Goal: Task Accomplishment & Management: Manage account settings

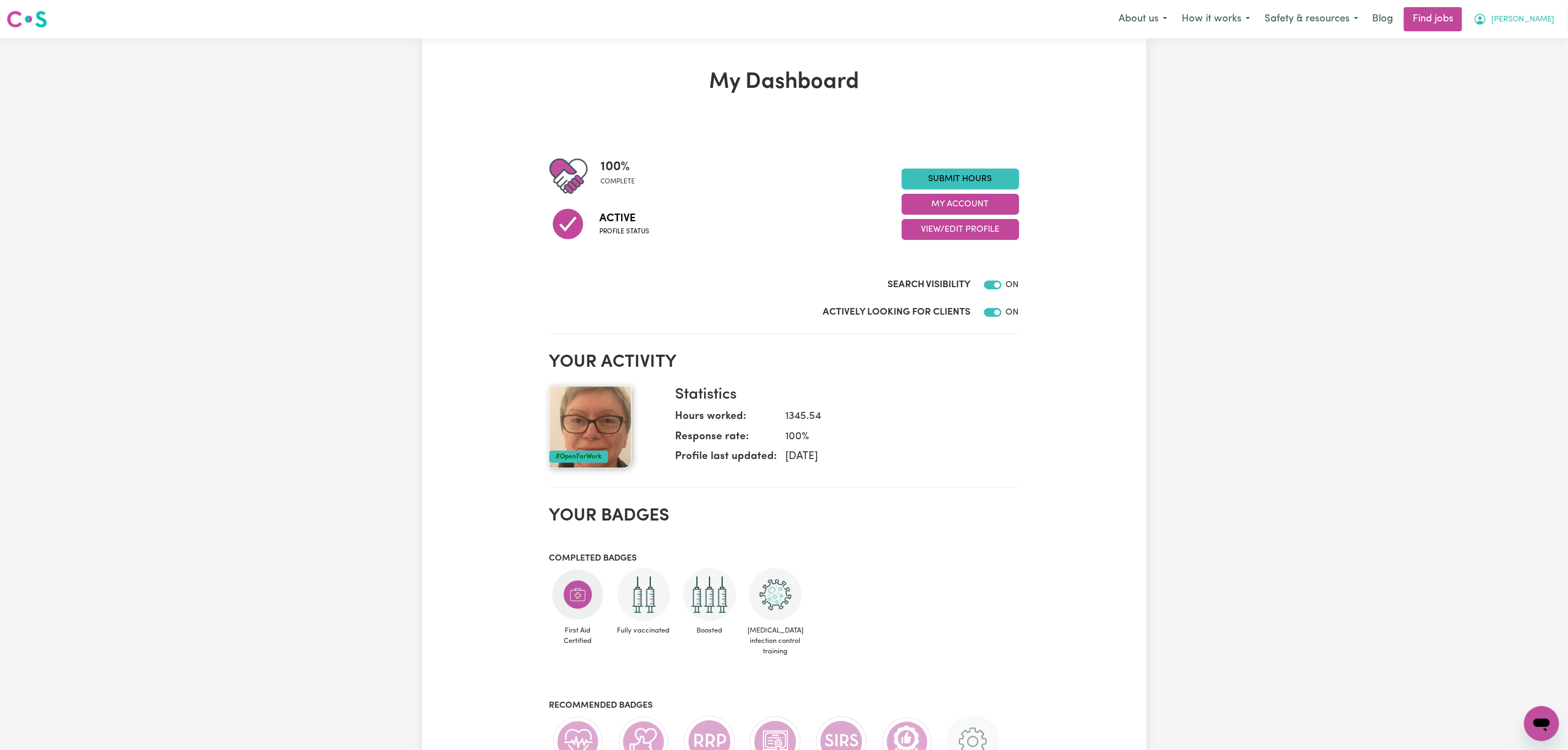
click at [1543, 21] on span "[PERSON_NAME]" at bounding box center [1522, 20] width 63 height 12
click at [1530, 60] on link "My Dashboard" at bounding box center [1517, 63] width 86 height 21
click at [1524, 46] on link "My Account" at bounding box center [1517, 43] width 86 height 21
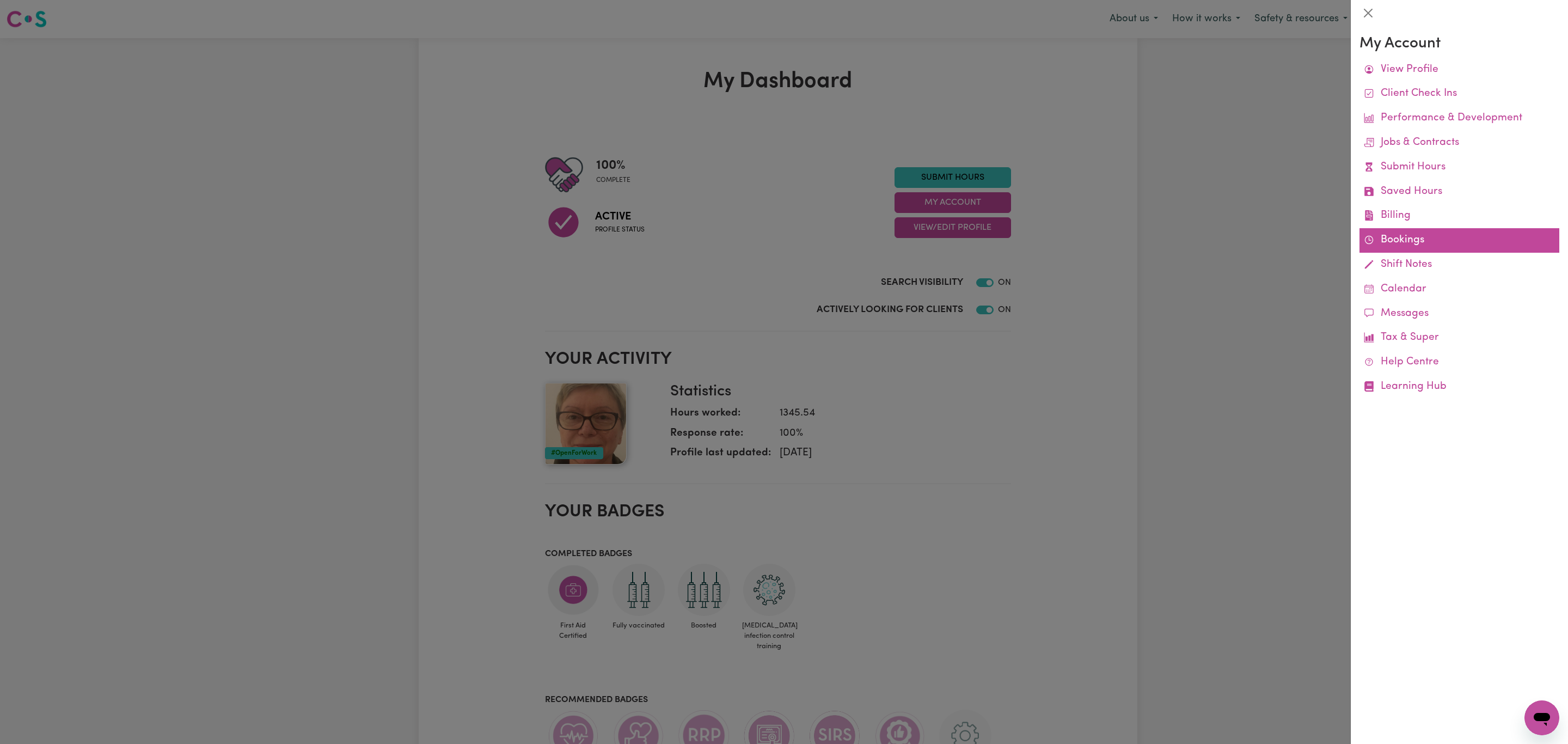
click at [1393, 236] on link "Bookings" at bounding box center [1459, 240] width 199 height 24
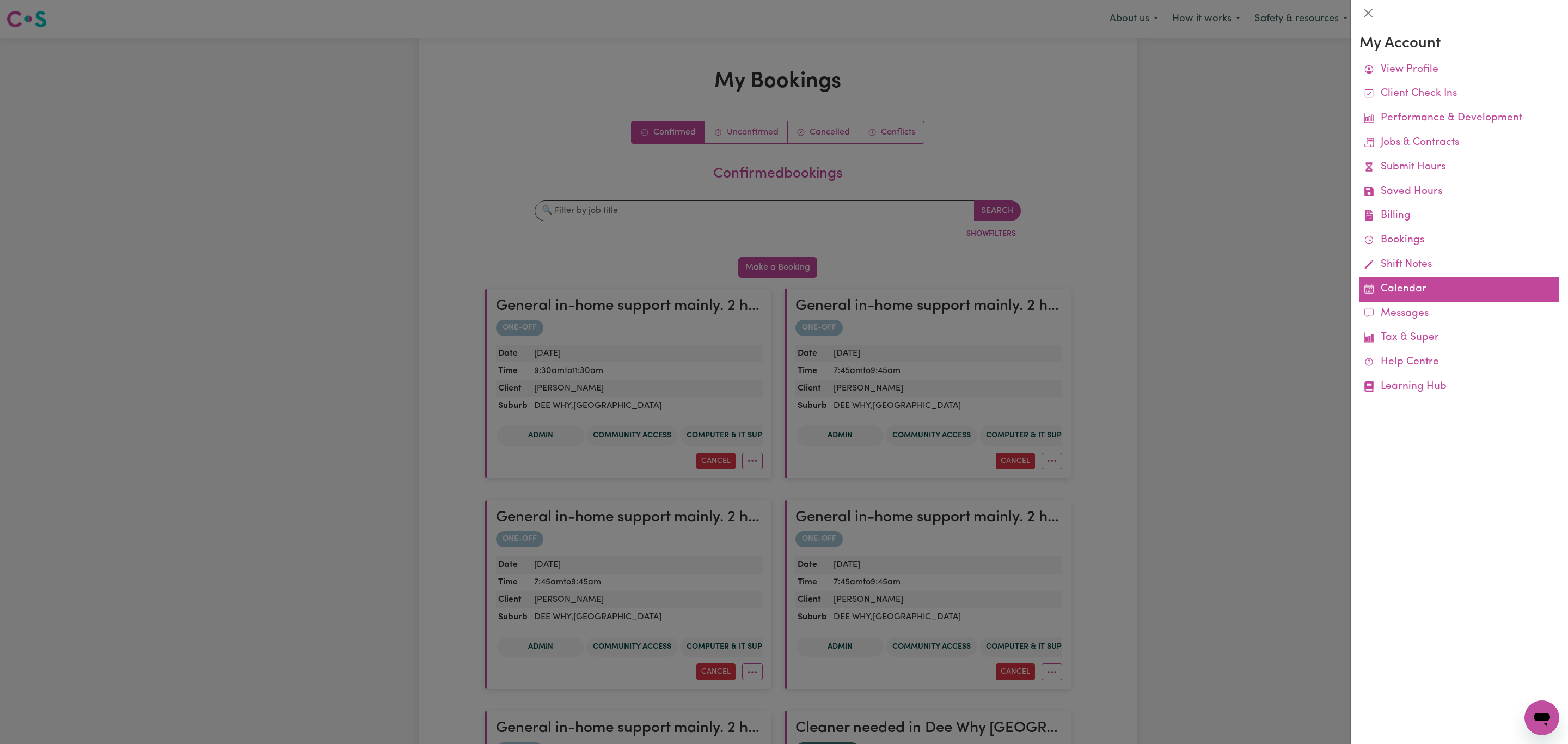
click at [1428, 293] on link "Calendar" at bounding box center [1459, 289] width 199 height 24
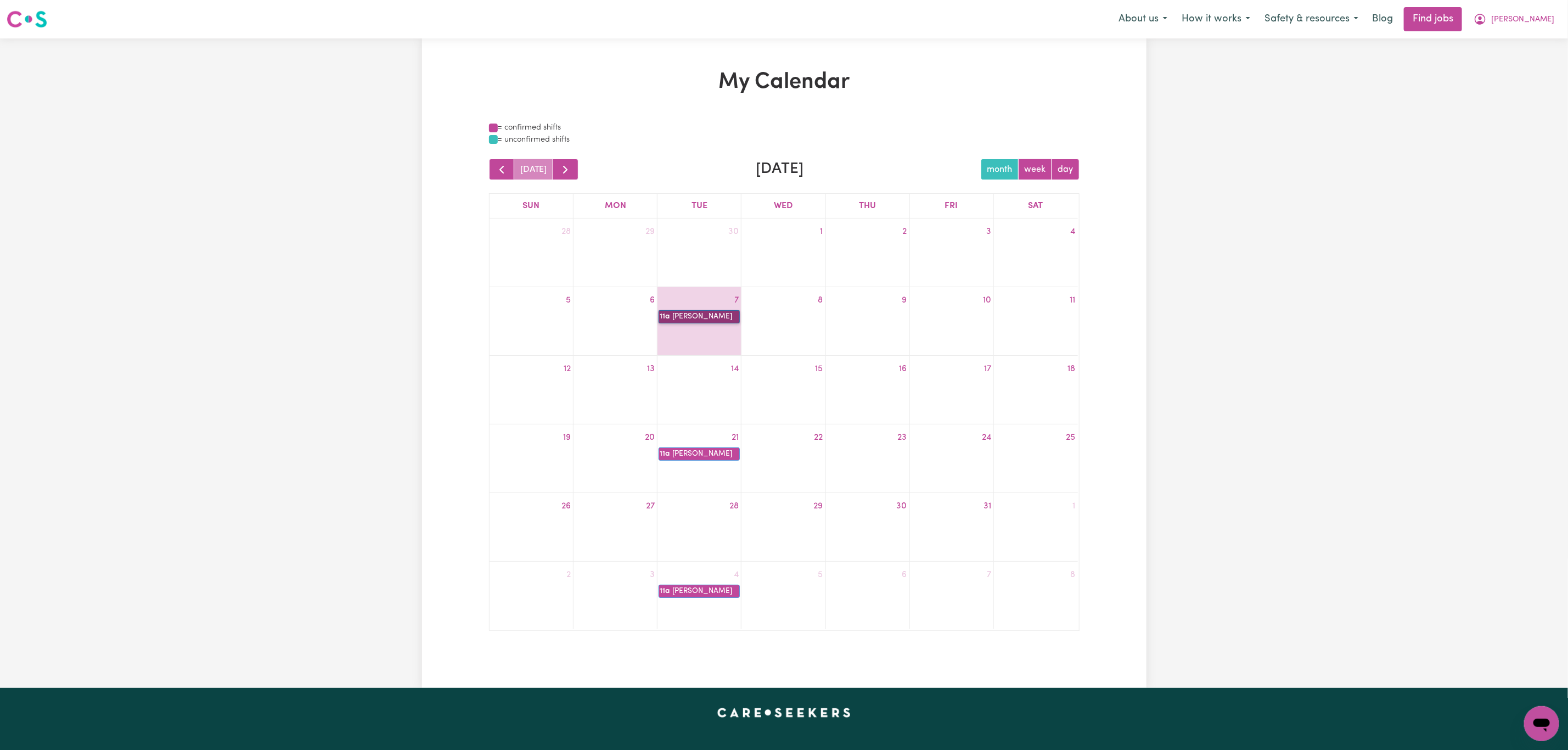
click at [680, 317] on link "11a [PERSON_NAME]" at bounding box center [699, 317] width 81 height 13
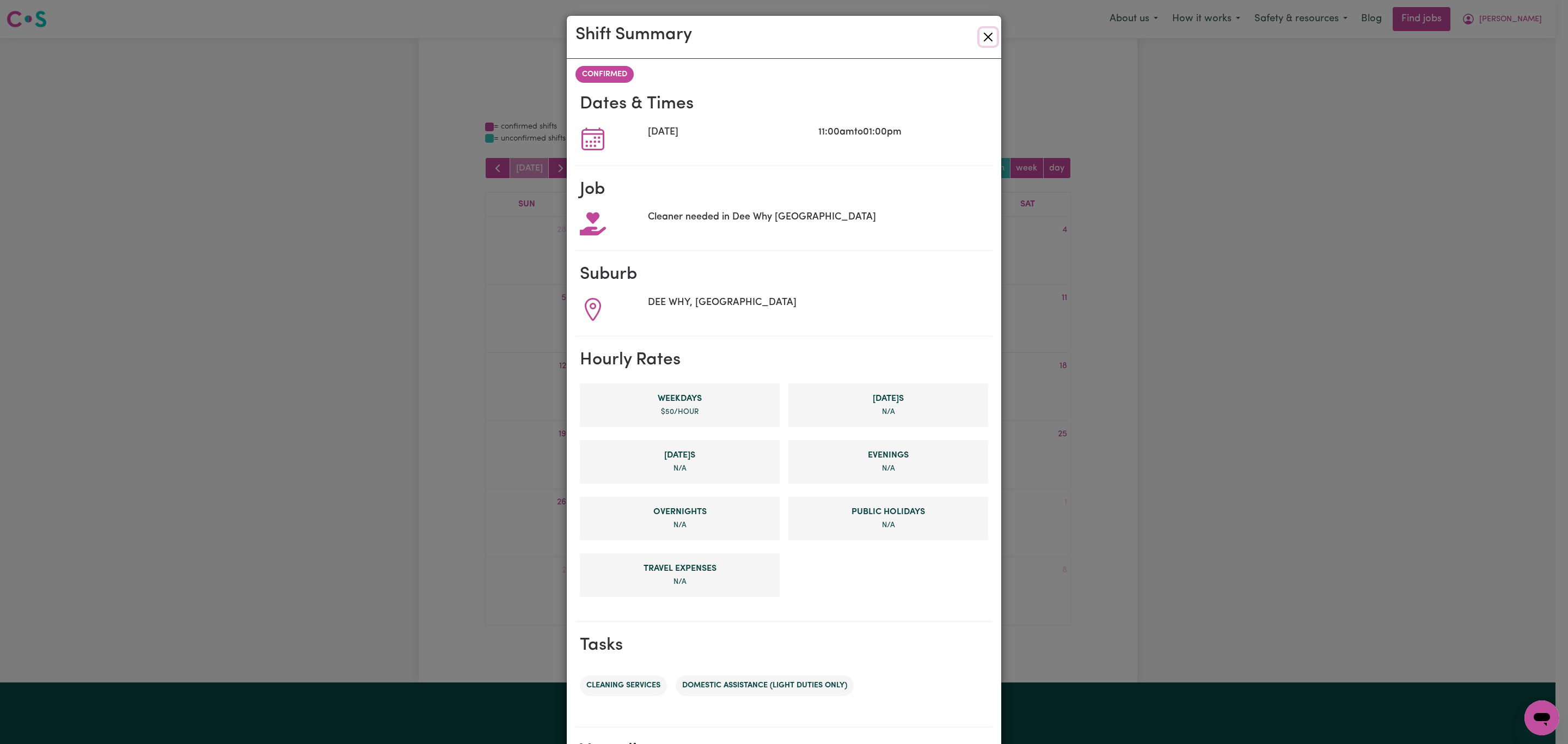
click at [981, 37] on button "Close" at bounding box center [988, 37] width 18 height 18
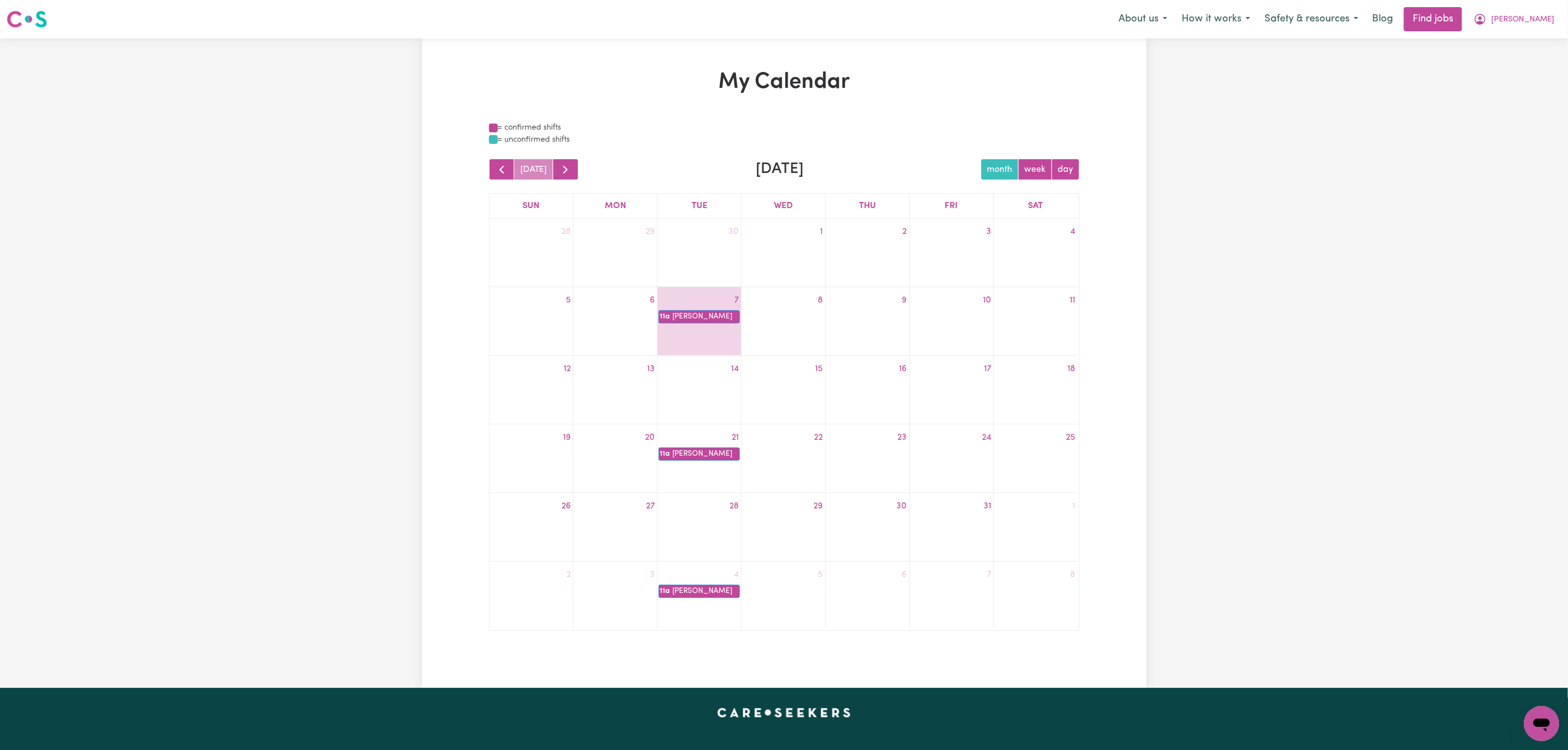
click at [711, 366] on div "14" at bounding box center [699, 369] width 84 height 18
click at [1533, 23] on span "[PERSON_NAME]" at bounding box center [1522, 20] width 63 height 12
click at [1528, 40] on link "My Account" at bounding box center [1517, 43] width 86 height 21
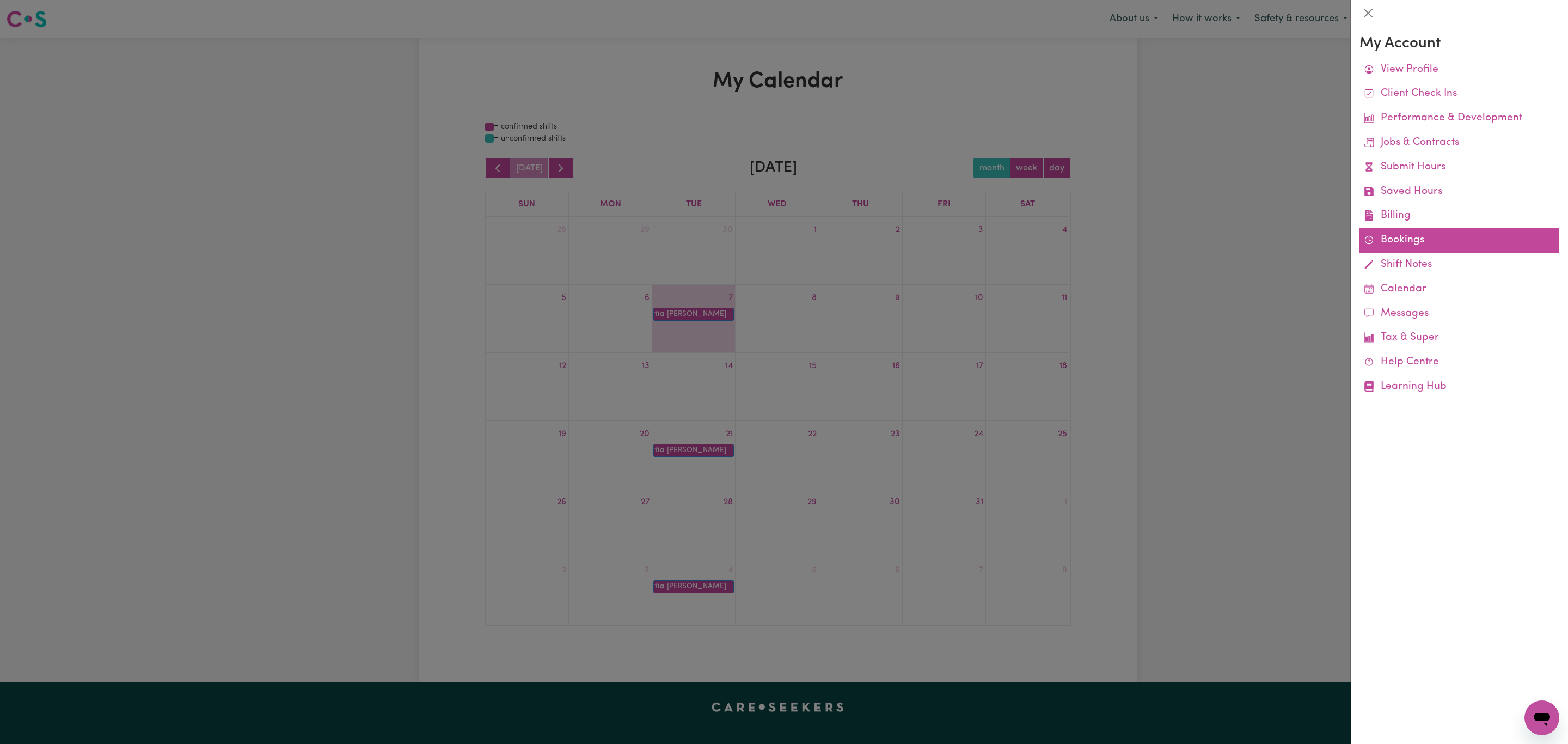
click at [1407, 236] on link "Bookings" at bounding box center [1459, 240] width 199 height 24
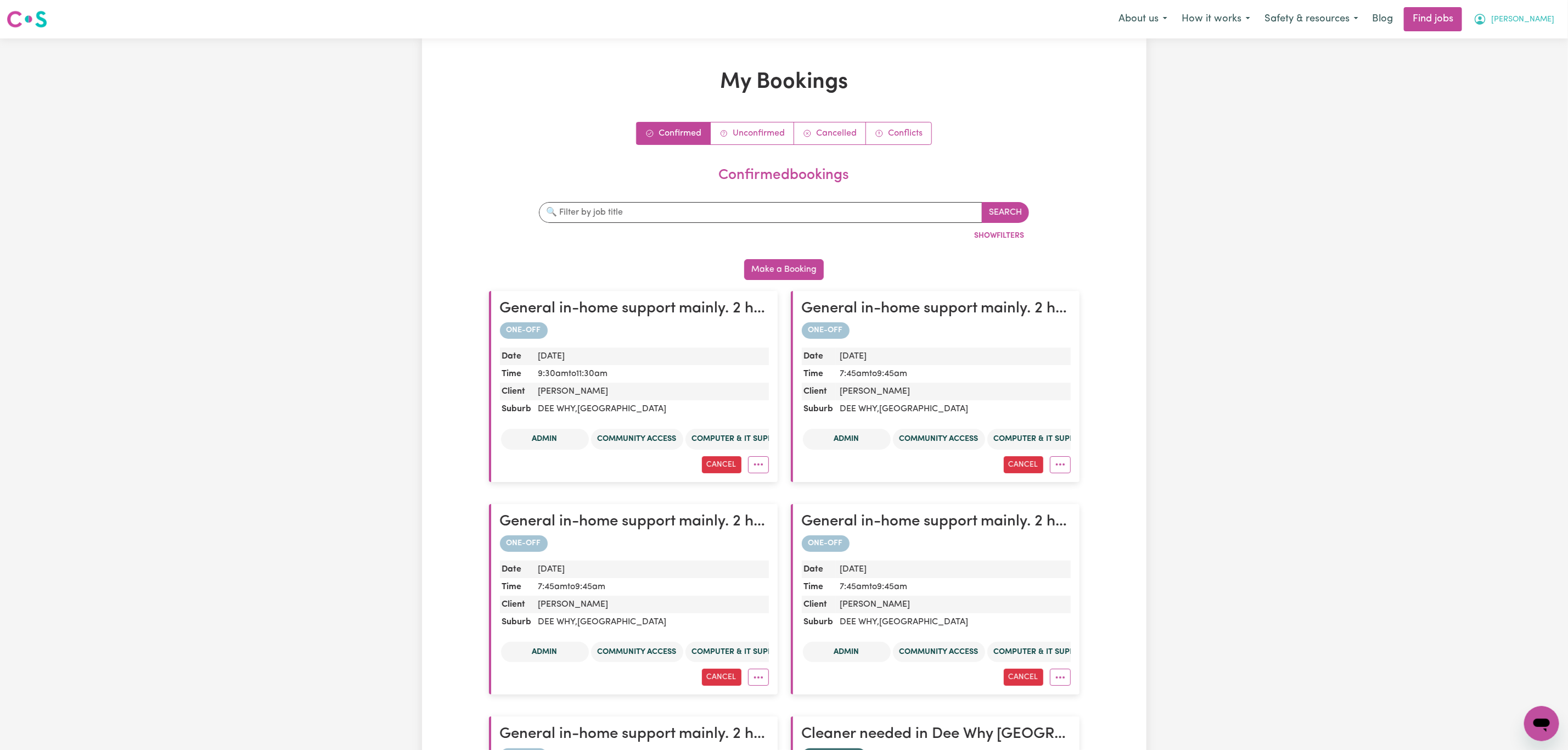
click at [1544, 18] on span "[PERSON_NAME]" at bounding box center [1522, 20] width 63 height 12
click at [1532, 44] on link "My Account" at bounding box center [1517, 43] width 86 height 21
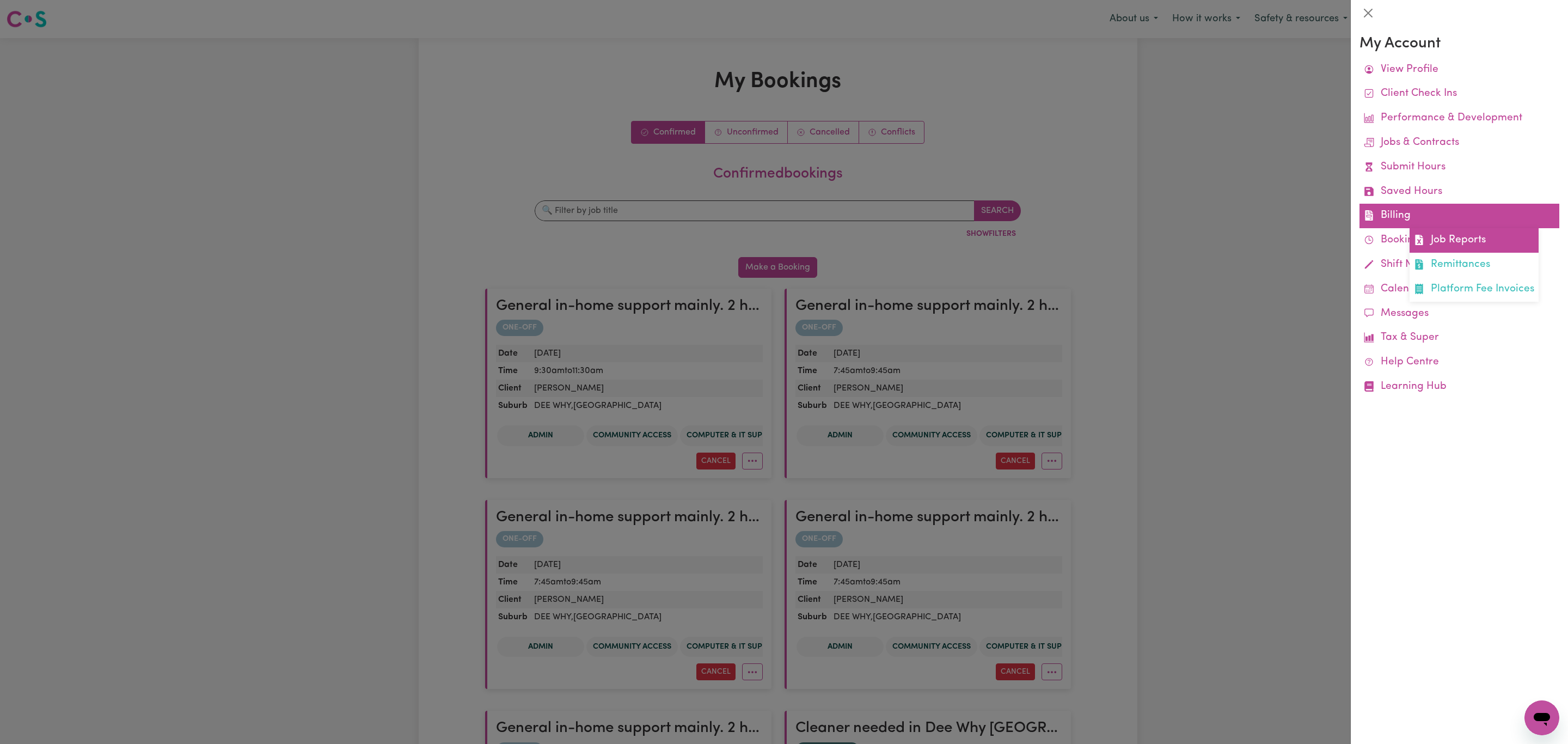
click at [1423, 236] on icon at bounding box center [1419, 240] width 10 height 10
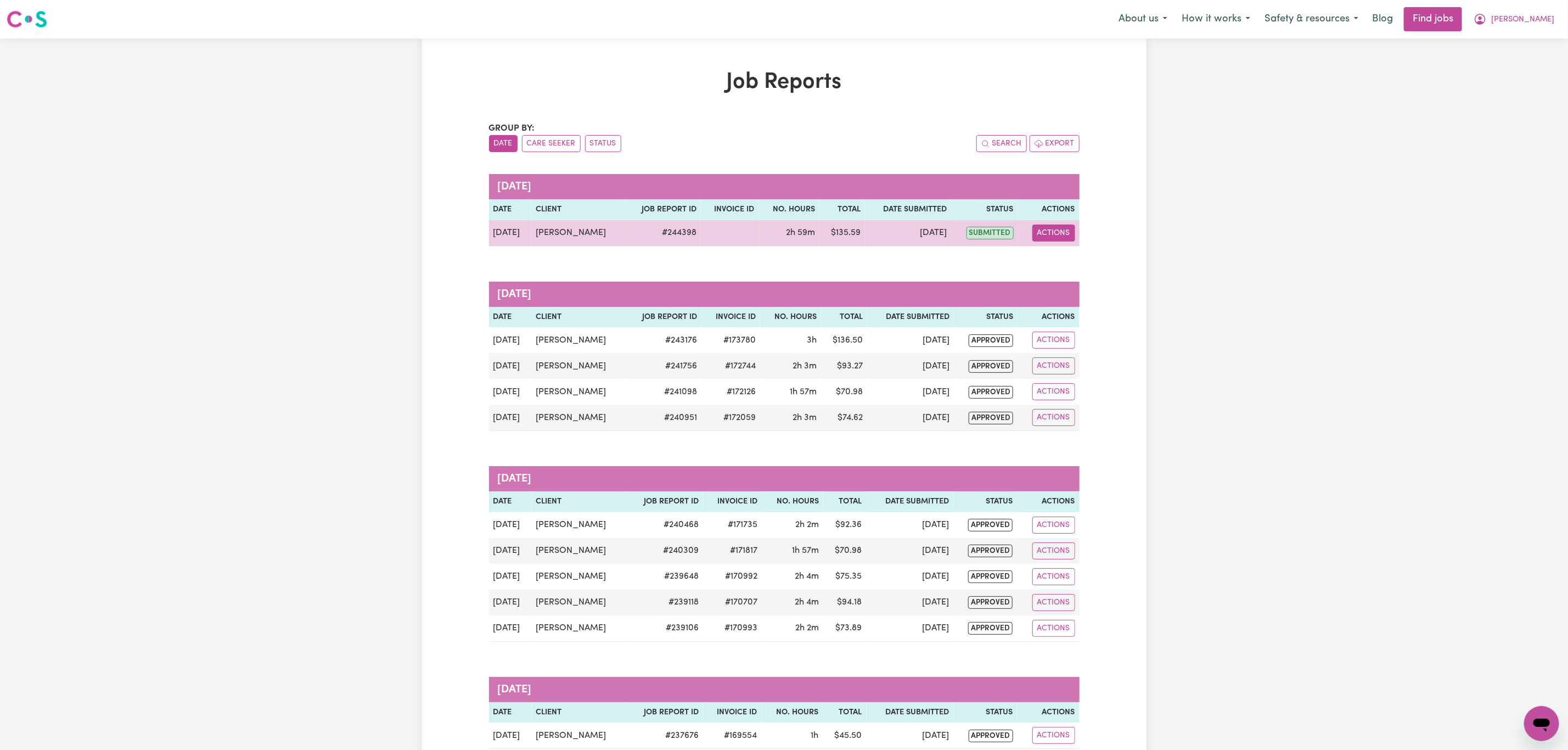
click at [1057, 237] on button "Actions" at bounding box center [1053, 233] width 43 height 17
click at [1073, 262] on link "View Job Report" at bounding box center [1083, 260] width 94 height 22
select select "pm"
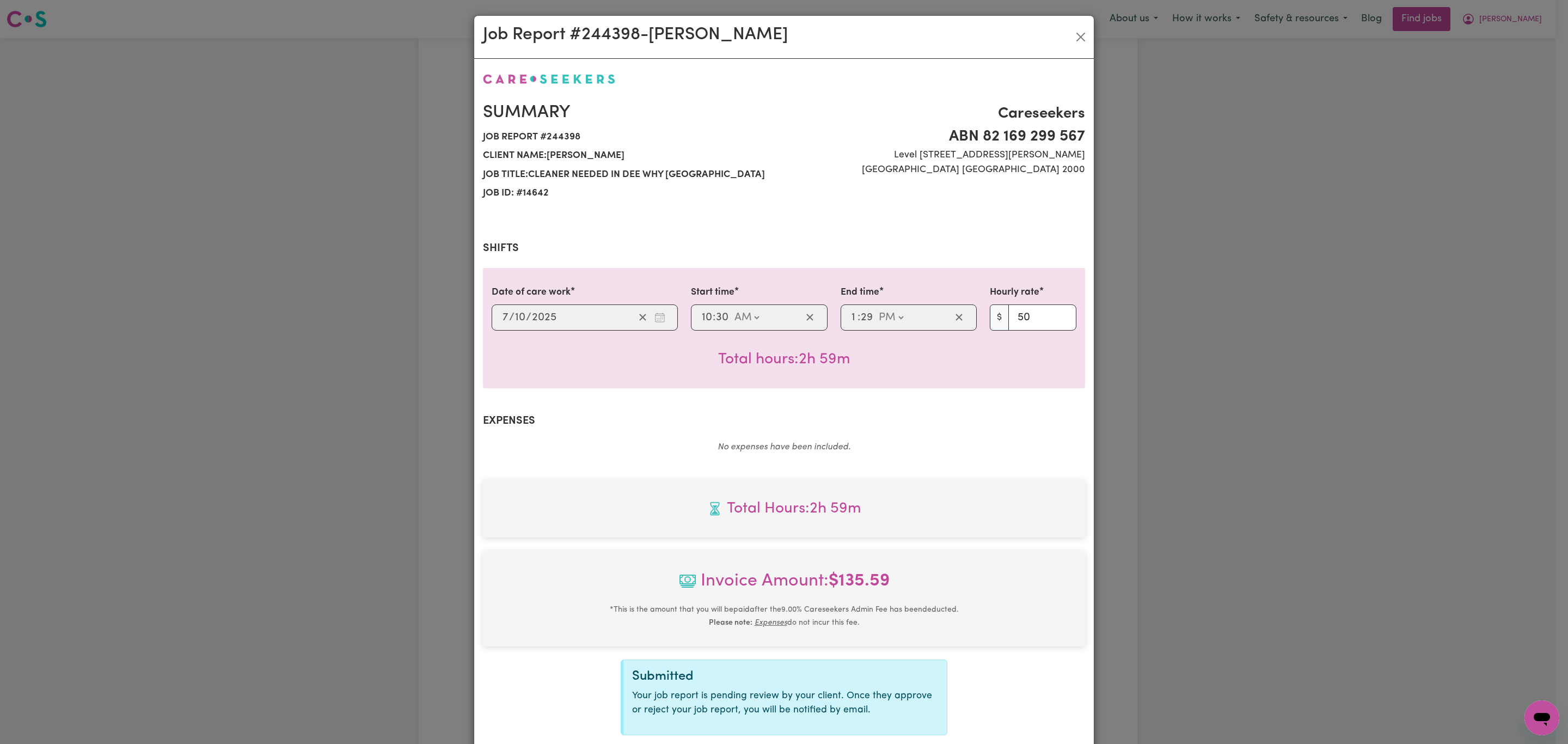
select select "50-Weekday"
click at [1072, 33] on button "Close" at bounding box center [1081, 37] width 18 height 18
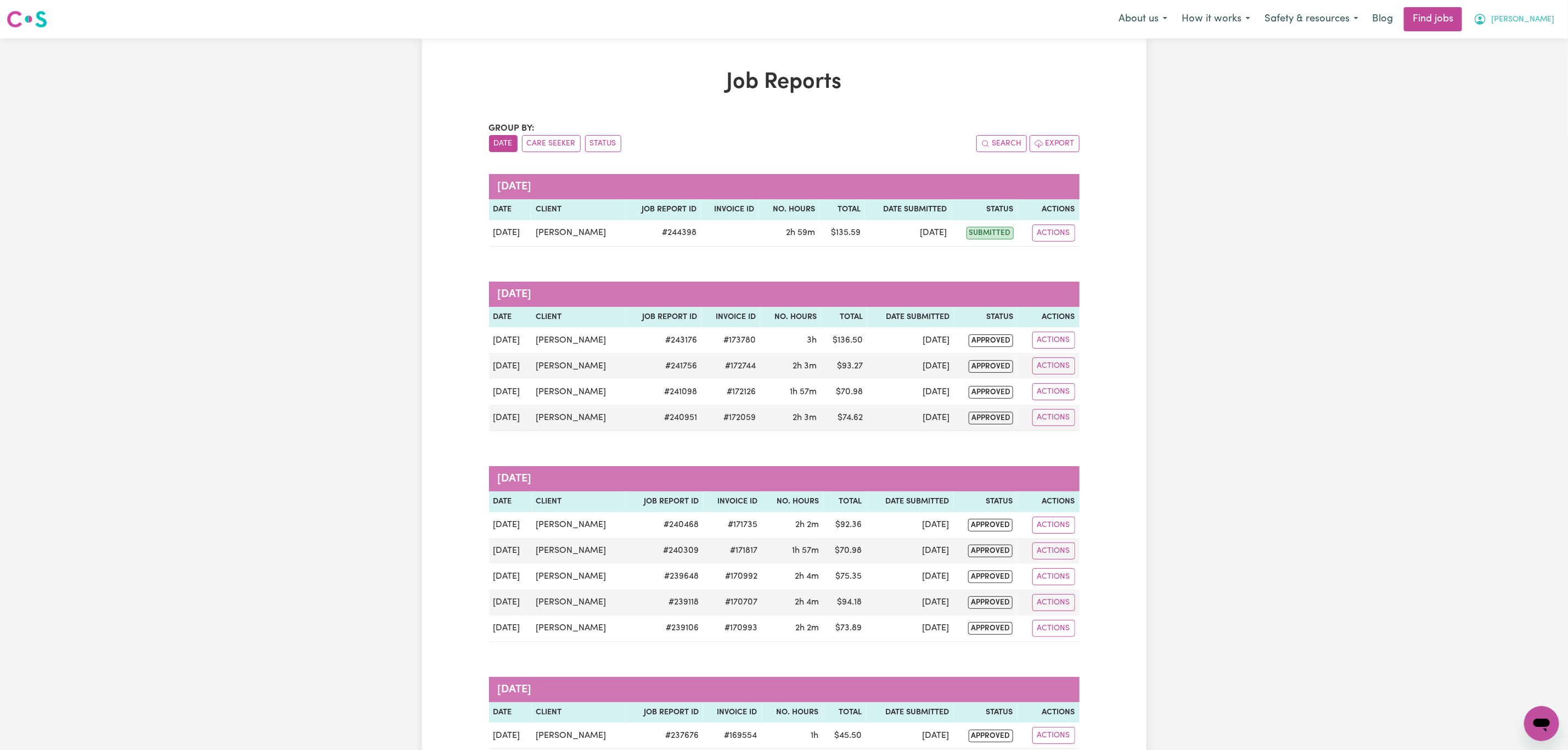
click at [1487, 24] on icon "My Account" at bounding box center [1480, 19] width 13 height 13
click at [1505, 78] on link "Logout" at bounding box center [1517, 84] width 86 height 21
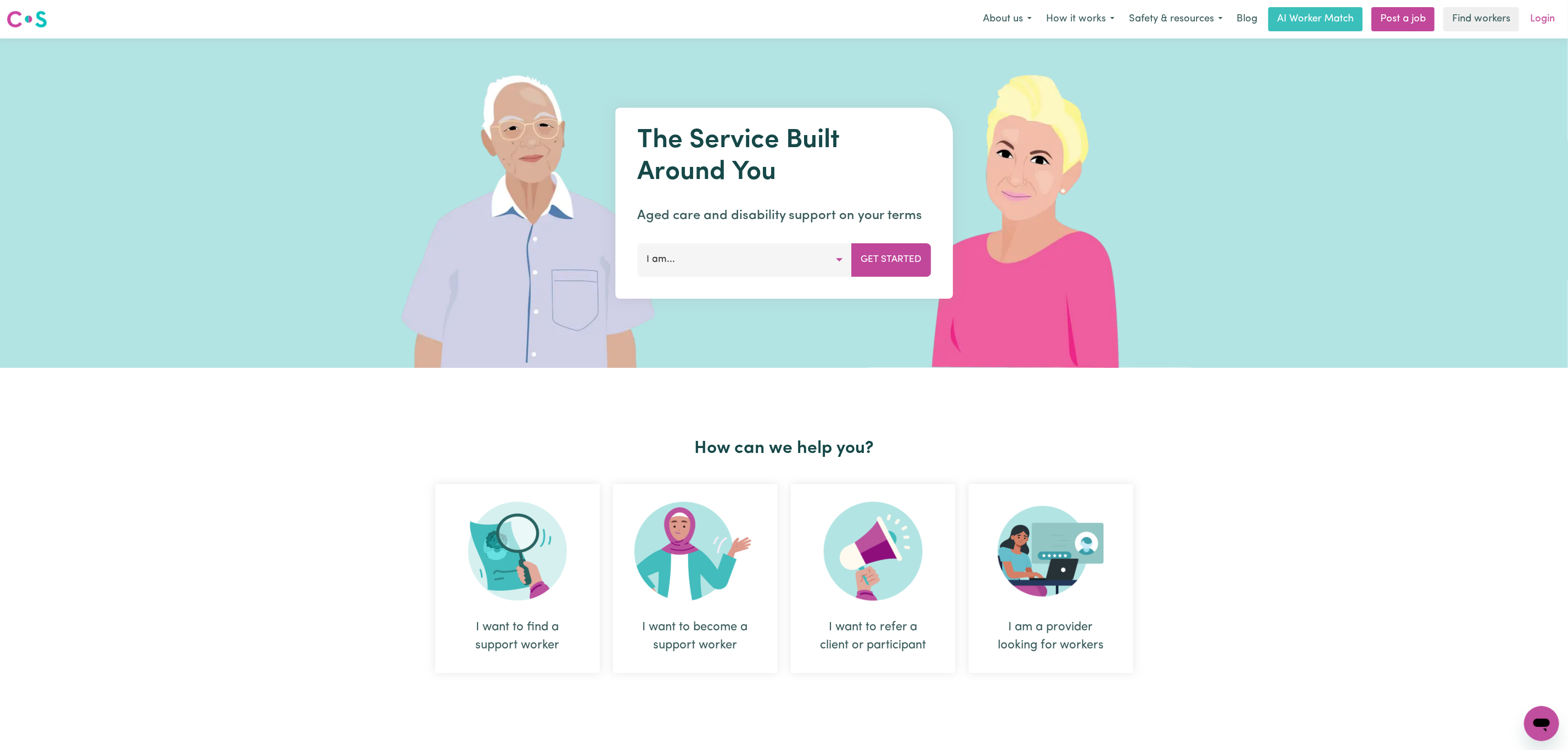
click at [1551, 17] on link "Login" at bounding box center [1542, 19] width 38 height 24
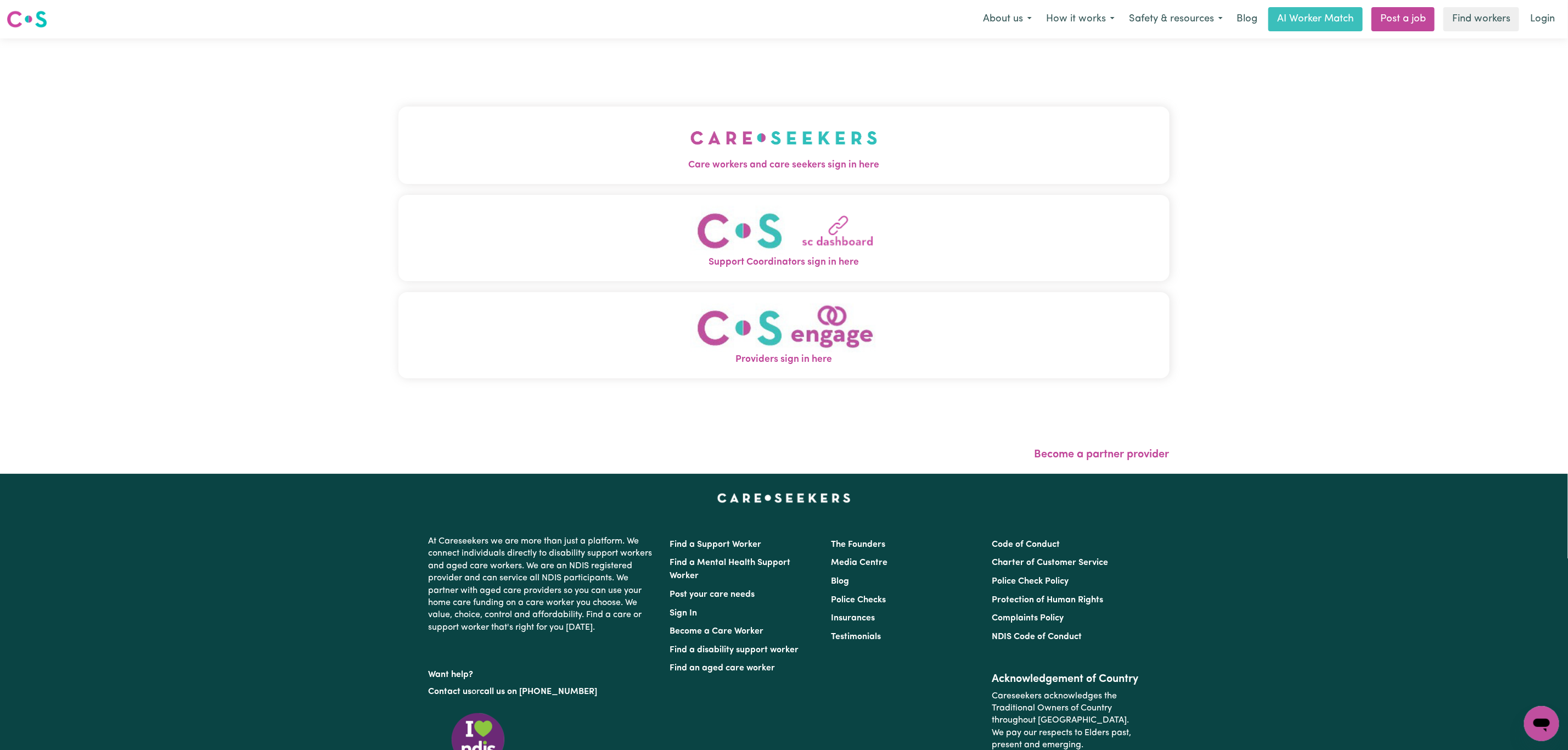
click at [509, 134] on button "Care workers and care seekers sign in here" at bounding box center [784, 145] width 771 height 77
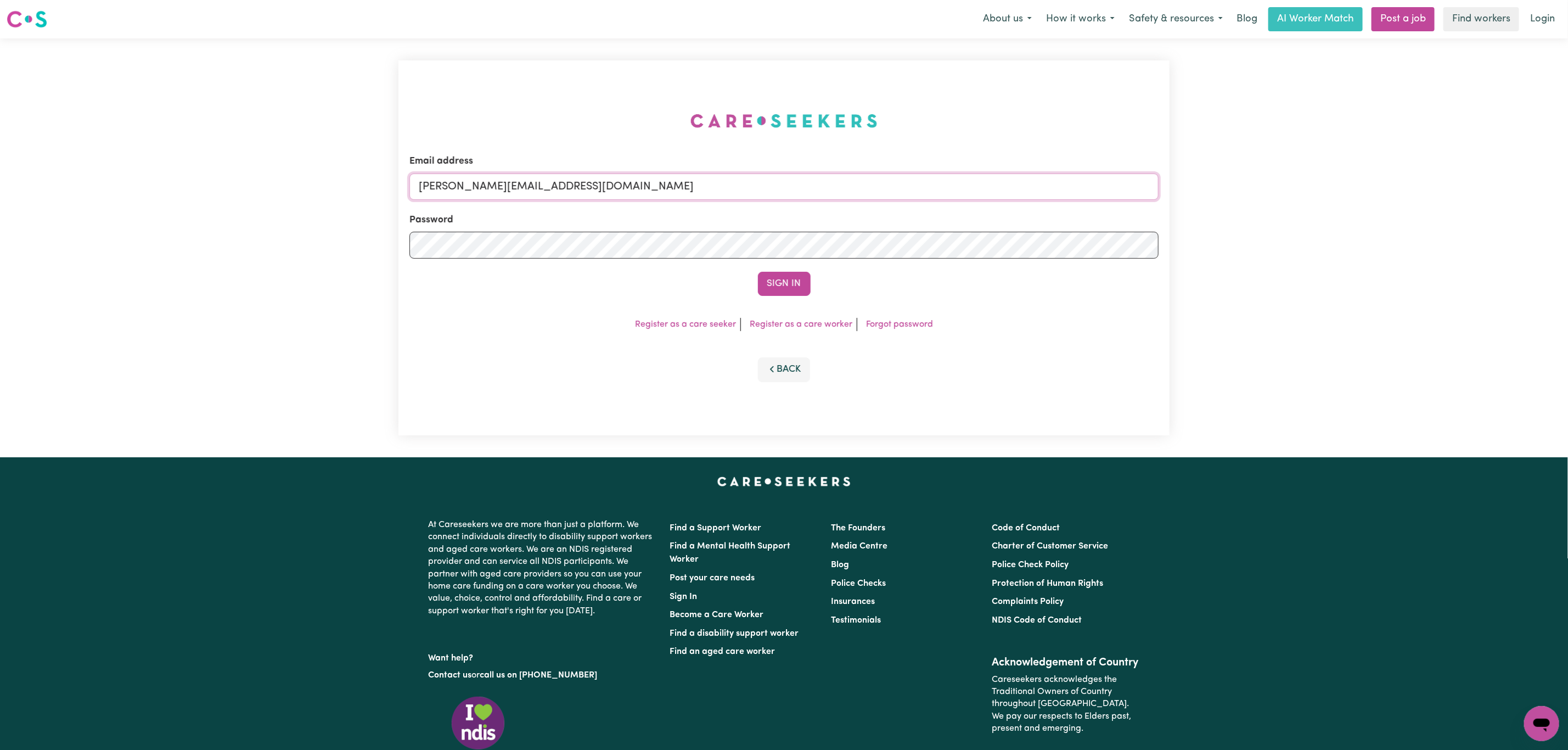
click at [549, 180] on input "[PERSON_NAME][EMAIL_ADDRESS][DOMAIN_NAME]" at bounding box center [784, 187] width 749 height 27
drag, startPoint x: 476, startPoint y: 185, endPoint x: 835, endPoint y: 188, distance: 359.0
click at [835, 188] on input "[EMAIL_ADDRESS][PERSON_NAME][DOMAIN_NAME]" at bounding box center [784, 187] width 749 height 27
type input "superuser~[PERSON_NAME][EMAIL_ADDRESS][DOMAIN_NAME]"
click at [758, 271] on button "Sign In" at bounding box center [784, 283] width 52 height 24
